Goal: Task Accomplishment & Management: Manage account settings

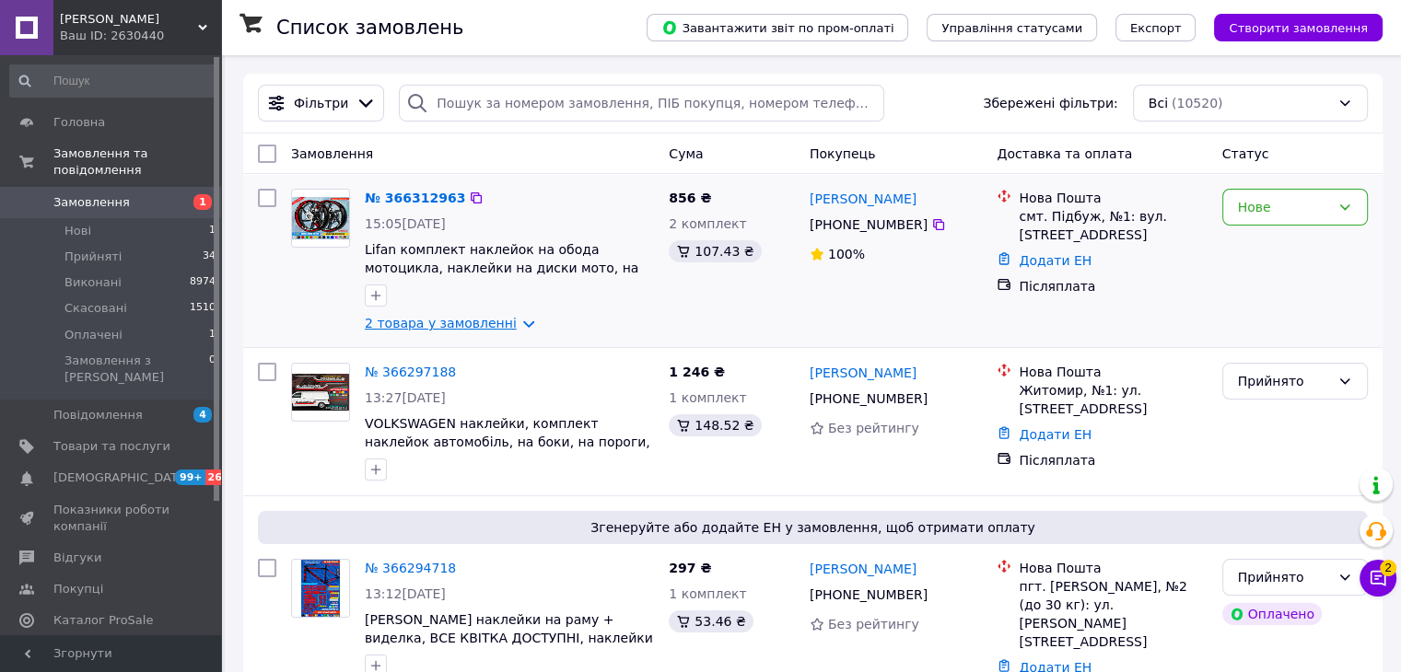
click at [472, 326] on link "2 товара у замовленні" at bounding box center [441, 323] width 152 height 15
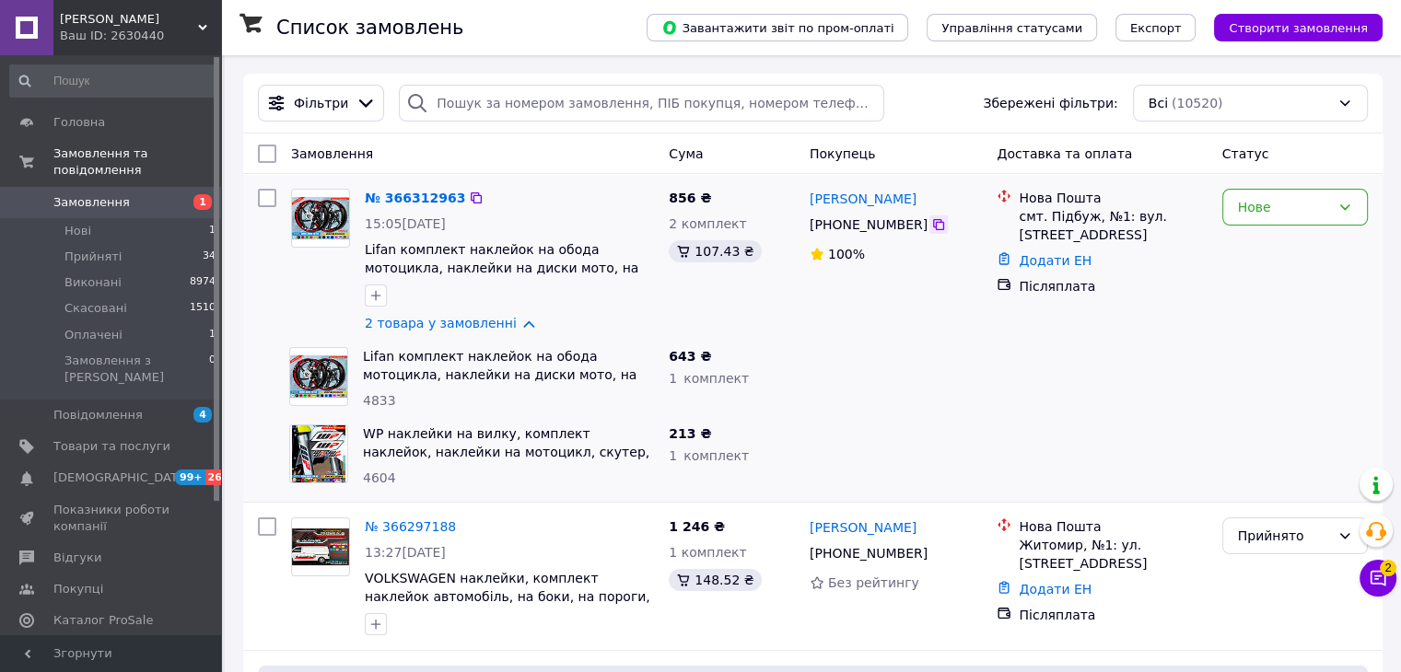
click at [931, 227] on icon at bounding box center [938, 224] width 15 height 15
click at [1285, 204] on div "Нове" at bounding box center [1284, 207] width 92 height 20
drag, startPoint x: 1281, startPoint y: 237, endPoint x: 1335, endPoint y: 406, distance: 177.7
click at [1279, 239] on li "Прийнято" at bounding box center [1294, 247] width 144 height 33
click at [1385, 576] on icon at bounding box center [1378, 578] width 18 height 18
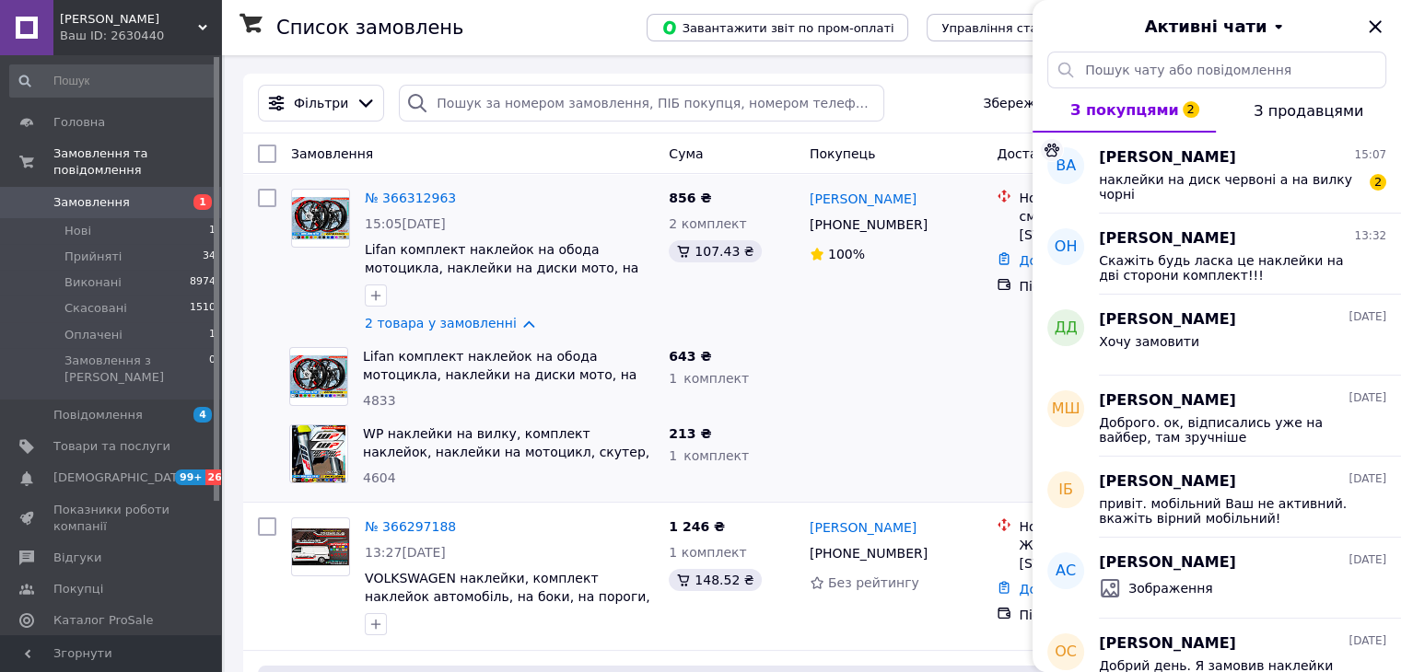
click at [1256, 188] on div "наклейки на диск червоні а на вилку чорні" at bounding box center [1230, 186] width 262 height 29
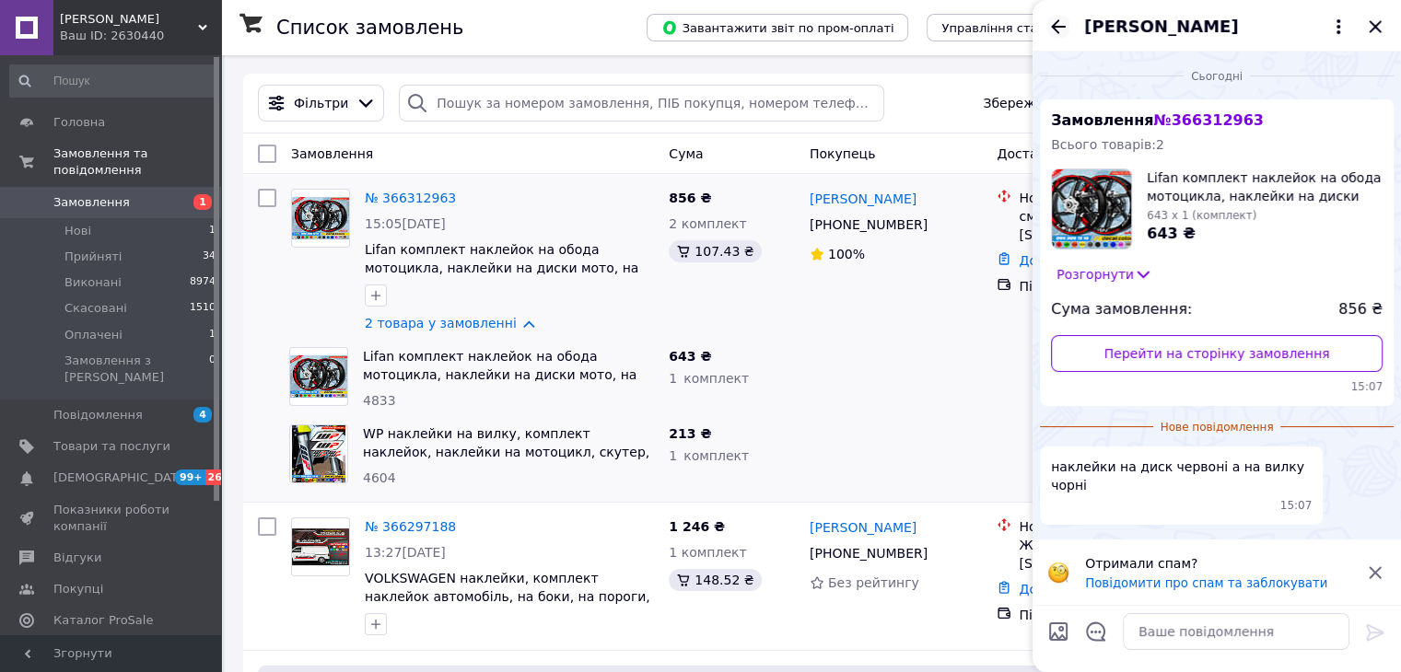
click at [1059, 33] on icon "Назад" at bounding box center [1058, 27] width 22 height 22
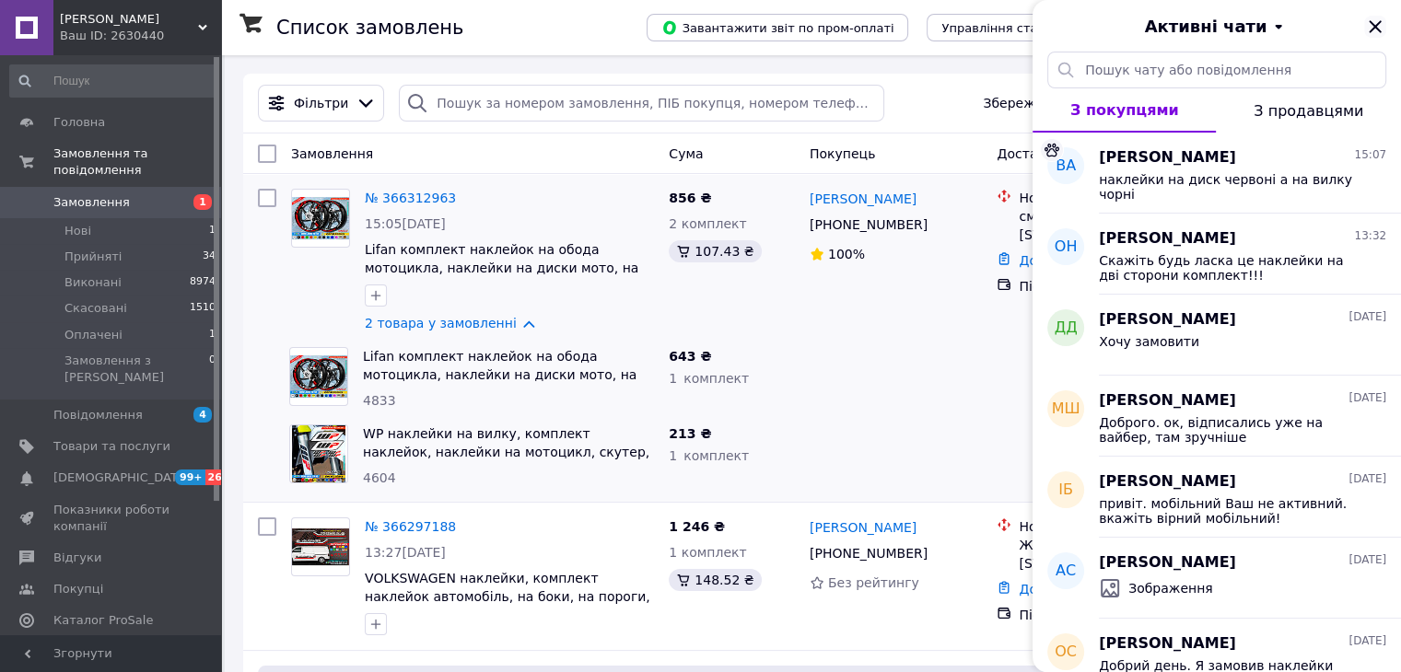
click at [1370, 26] on icon "Закрити" at bounding box center [1375, 27] width 22 height 22
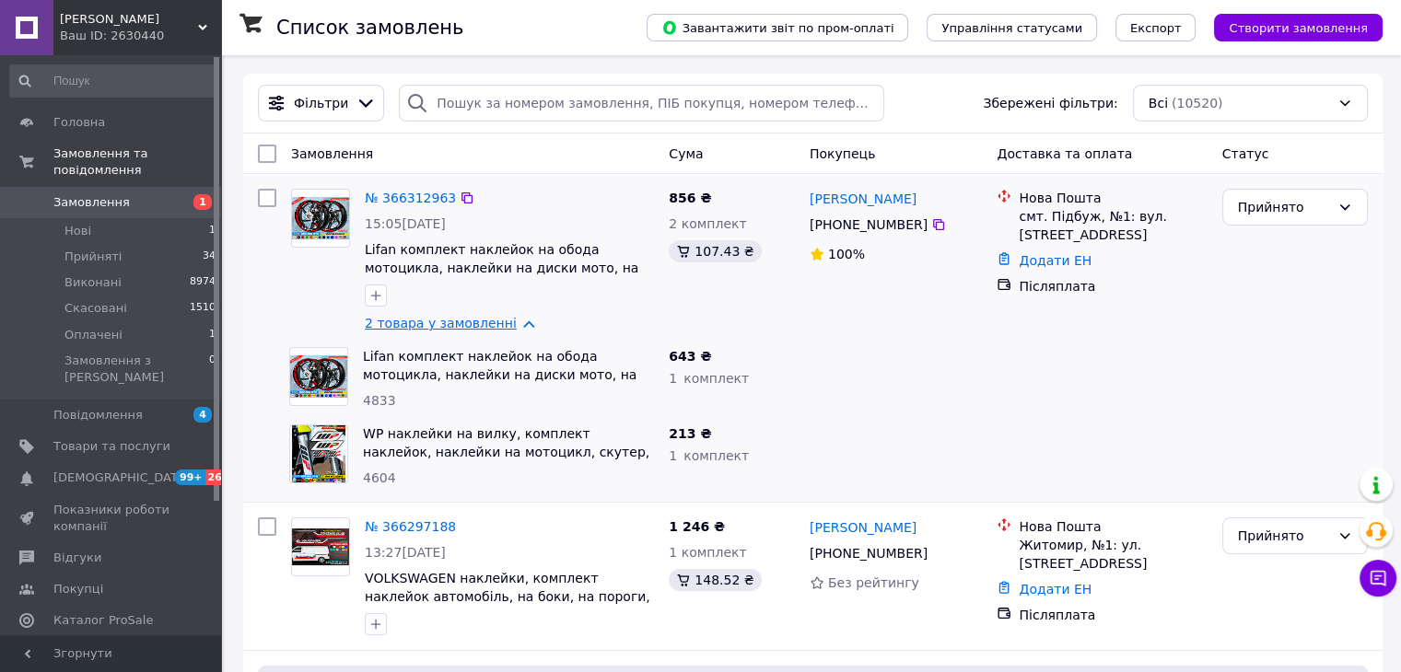
click at [496, 326] on link "2 товара у замовленні" at bounding box center [441, 323] width 152 height 15
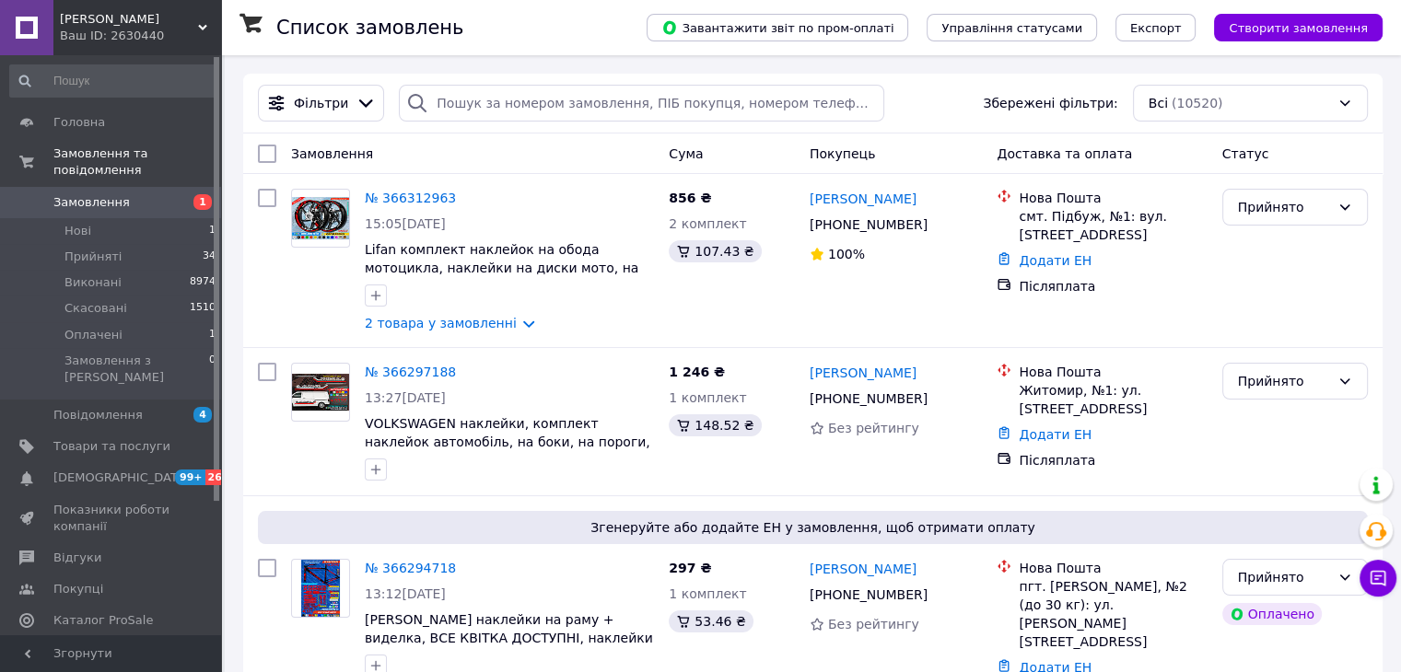
click at [1374, 582] on icon at bounding box center [1378, 578] width 18 height 18
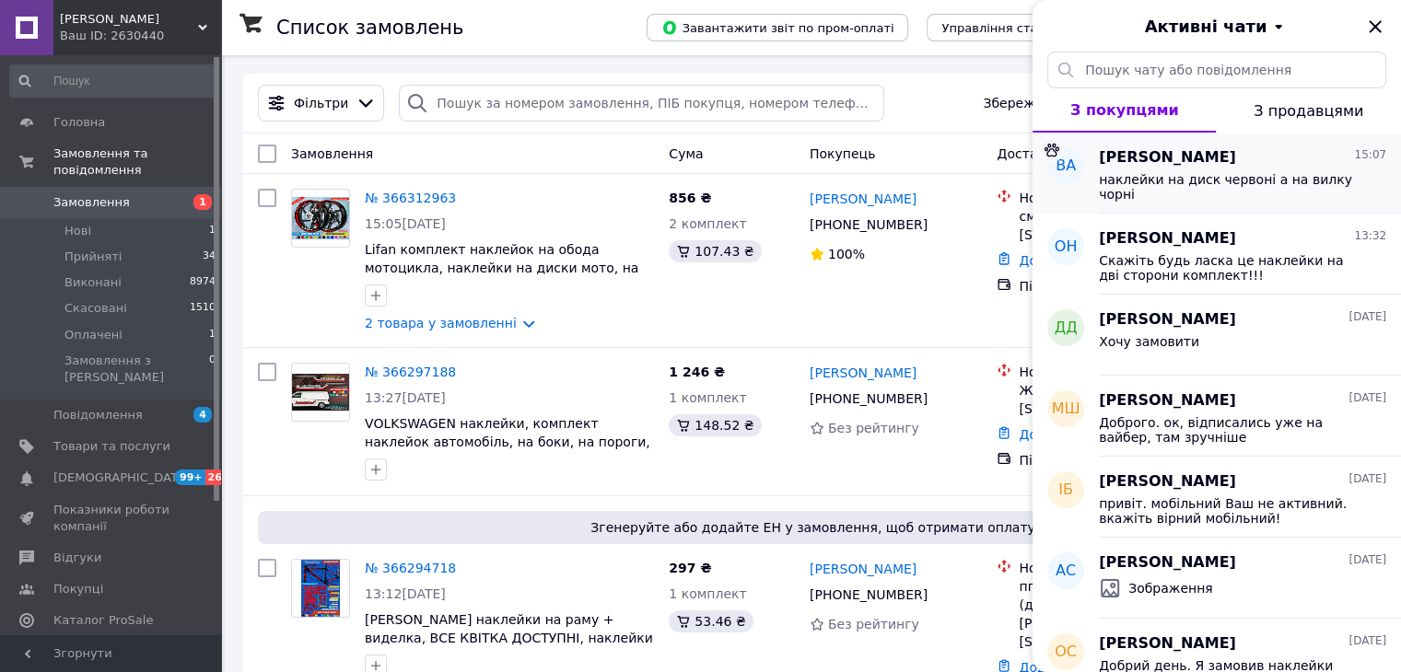
click at [1243, 183] on span "наклейки на диск червоні а на вилку чорні" at bounding box center [1230, 186] width 262 height 29
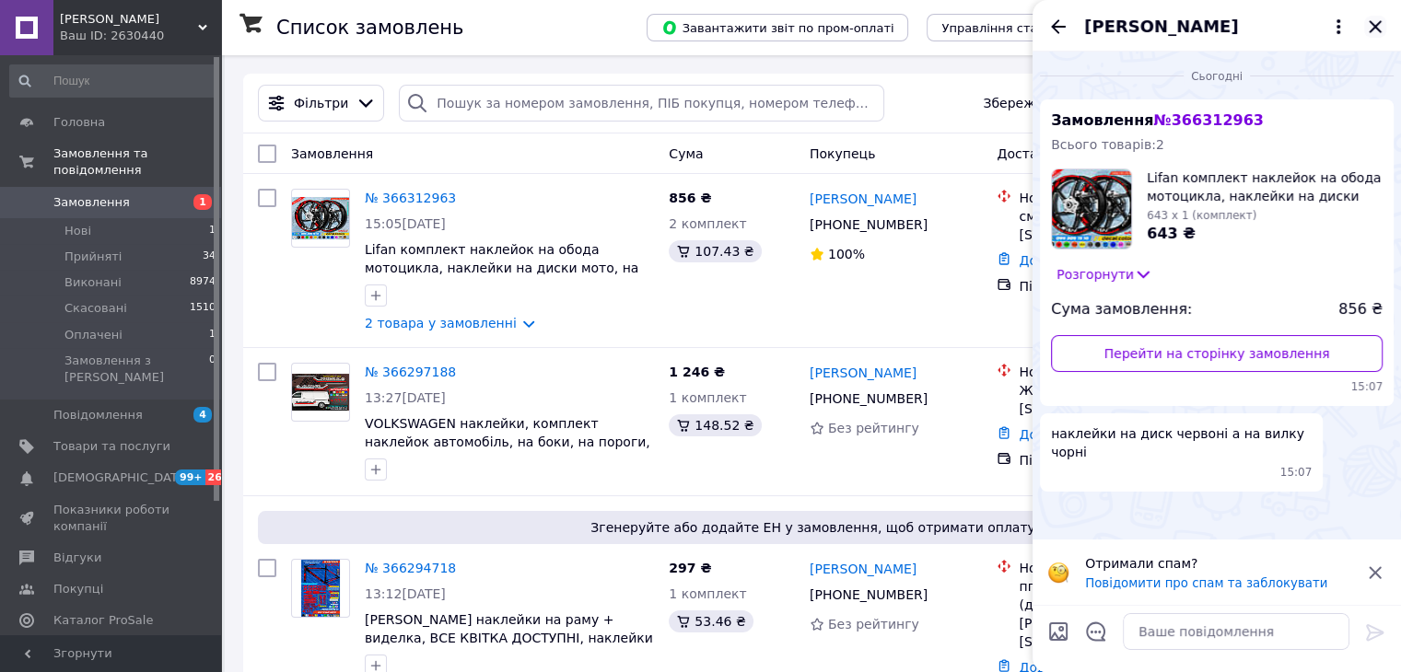
click at [1378, 29] on icon "Закрити" at bounding box center [1375, 26] width 12 height 12
